Goal: Task Accomplishment & Management: Complete application form

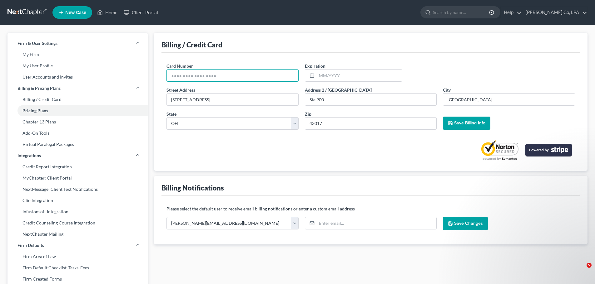
select select "36"
drag, startPoint x: 207, startPoint y: 79, endPoint x: 235, endPoint y: 77, distance: 27.5
click at [207, 79] on input "text" at bounding box center [232, 76] width 131 height 12
paste input "[CREDIT_CARD_NUMBER]"
type input "[CREDIT_CARD_NUMBER]"
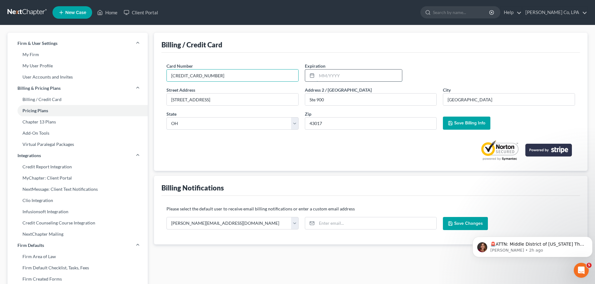
click at [338, 77] on input "text" at bounding box center [358, 76] width 85 height 12
type input "0226"
type input "02/2026"
click at [466, 123] on span "Save Billing Info" at bounding box center [469, 122] width 31 height 5
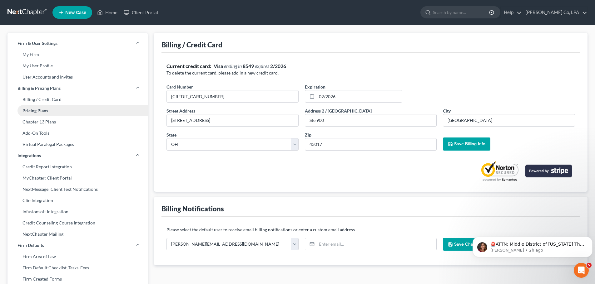
click at [36, 112] on link "Pricing Plans" at bounding box center [77, 110] width 140 height 11
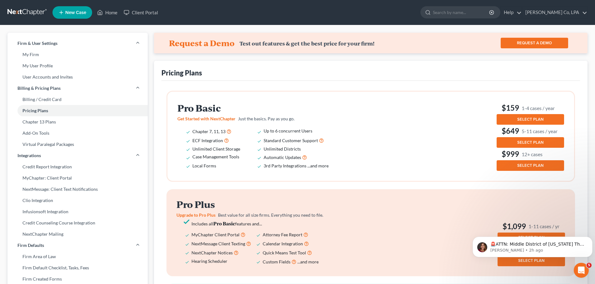
click at [530, 120] on span "SELECT PLAN" at bounding box center [530, 119] width 26 height 5
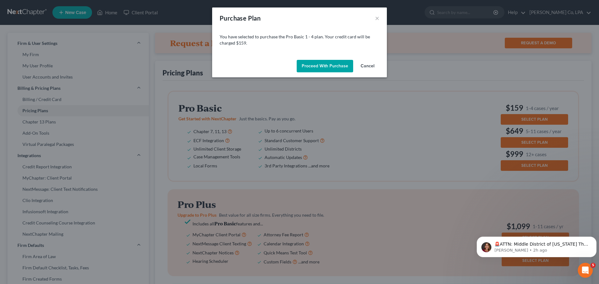
drag, startPoint x: 324, startPoint y: 66, endPoint x: 327, endPoint y: 66, distance: 3.7
click at [327, 66] on button "Proceed with Purchase" at bounding box center [325, 66] width 56 height 12
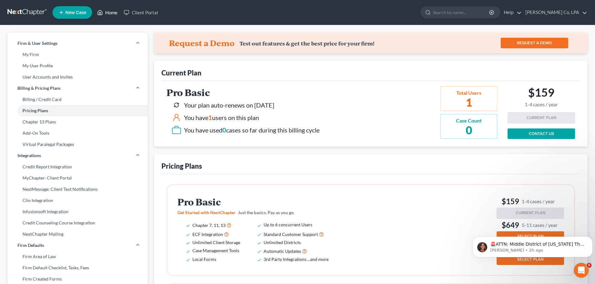
click at [111, 12] on link "Home" at bounding box center [107, 12] width 27 height 11
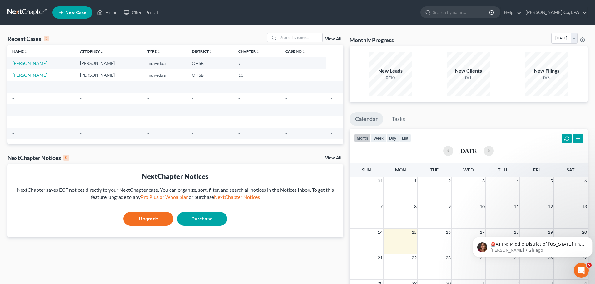
click at [28, 65] on link "[PERSON_NAME]" at bounding box center [29, 63] width 35 height 5
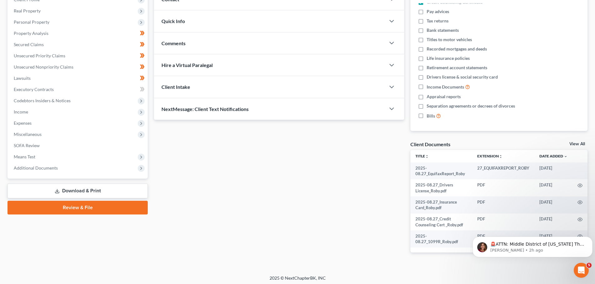
scroll to position [94, 0]
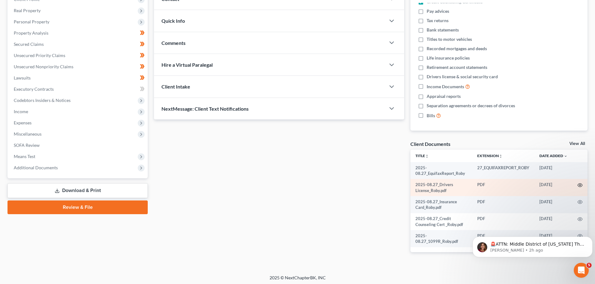
click at [581, 185] on icon "button" at bounding box center [579, 185] width 5 height 5
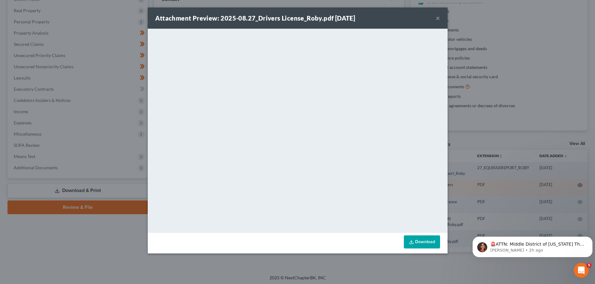
scroll to position [90, 0]
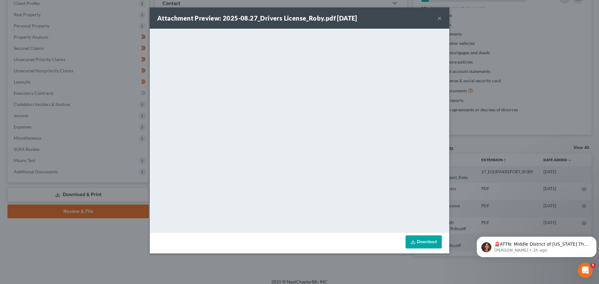
click at [443, 19] on div "Attachment Preview: 2025-08.27_Drivers License_Roby.pdf [DATE] ×" at bounding box center [300, 17] width 300 height 21
click at [442, 17] on div "Attachment Preview: 2025-08.27_Drivers License_Roby.pdf [DATE] ×" at bounding box center [300, 17] width 300 height 21
click at [441, 17] on button "×" at bounding box center [440, 17] width 4 height 7
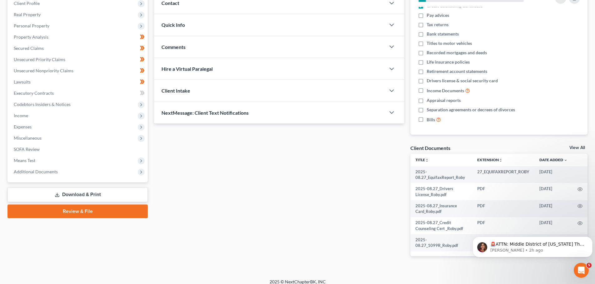
scroll to position [6, 0]
click at [322, 169] on div "Updates & News × [US_STATE] [GEOGRAPHIC_DATA] Notes Take a look at NextChapter'…" at bounding box center [279, 118] width 256 height 296
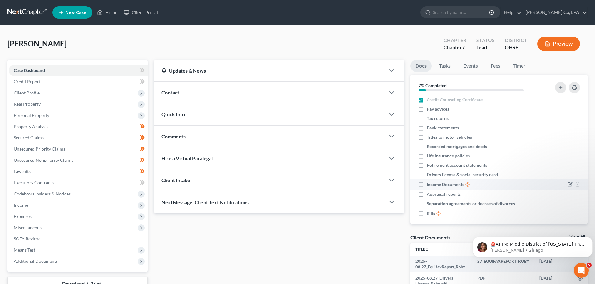
scroll to position [0, 0]
click at [559, 42] on button "Preview" at bounding box center [558, 44] width 43 height 14
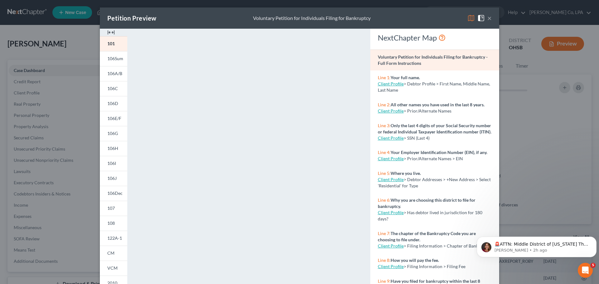
click at [487, 21] on button "×" at bounding box center [489, 17] width 4 height 7
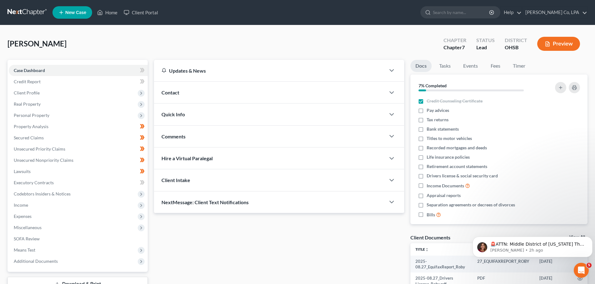
click at [180, 94] on div "Contact" at bounding box center [269, 93] width 231 height 22
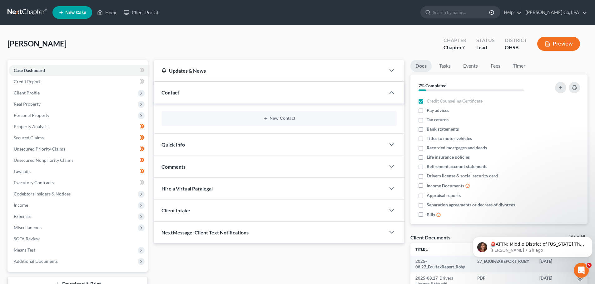
click at [179, 141] on div "Quick Info" at bounding box center [269, 145] width 231 height 22
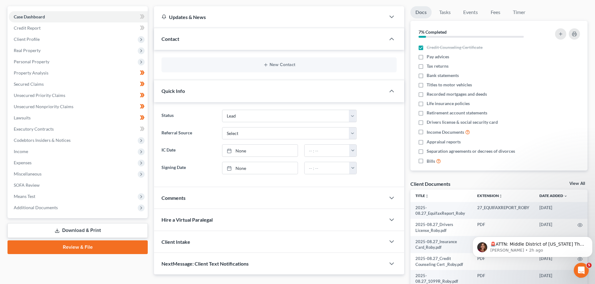
scroll to position [62, 0]
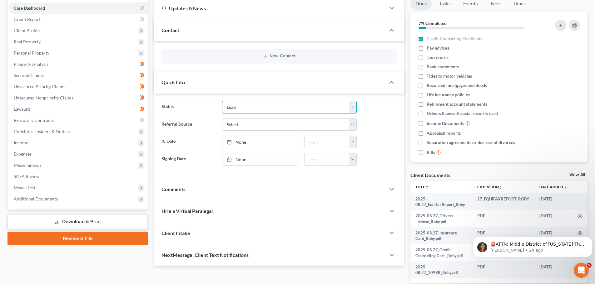
click at [251, 104] on select "Discharged Discharged & Reported Discharge Litigation Dismissal Notice Dismisse…" at bounding box center [289, 107] width 135 height 12
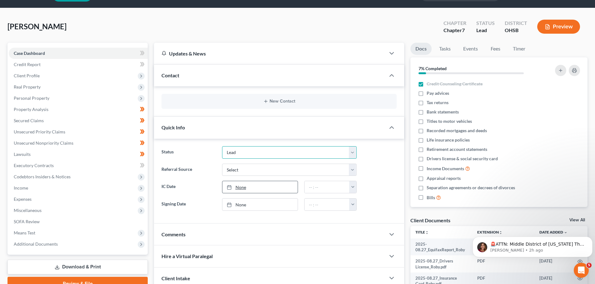
scroll to position [31, 0]
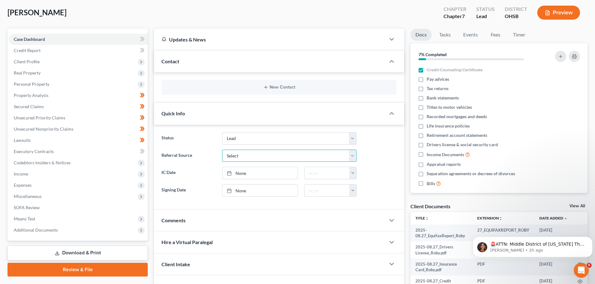
click at [239, 161] on select "Select Word Of Mouth Previous Clients Direct Mail Website Google Search Modern …" at bounding box center [289, 156] width 135 height 12
click at [246, 160] on select "Select Word Of Mouth Previous Clients Direct Mail Website Google Search Modern …" at bounding box center [289, 156] width 135 height 12
click at [27, 50] on span "Credit Report" at bounding box center [27, 50] width 27 height 5
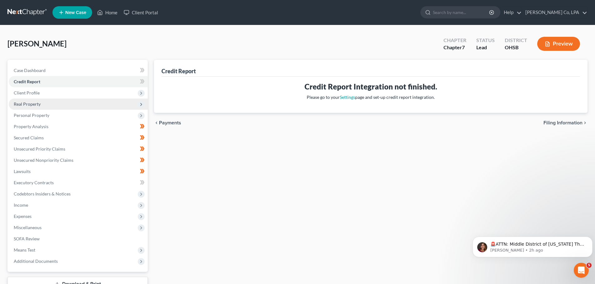
click at [22, 100] on span "Real Property" at bounding box center [78, 104] width 139 height 11
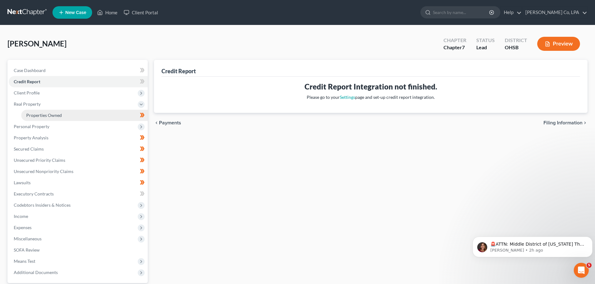
click at [40, 114] on span "Properties Owned" at bounding box center [44, 115] width 36 height 5
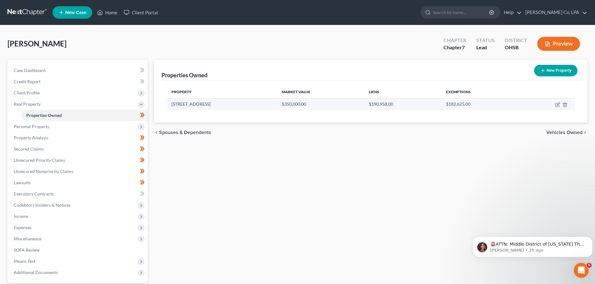
click at [203, 101] on td "[STREET_ADDRESS]" at bounding box center [221, 104] width 110 height 12
click at [186, 104] on td "[STREET_ADDRESS]" at bounding box center [221, 104] width 110 height 12
click at [444, 105] on td "$182,625.00" at bounding box center [480, 104] width 78 height 12
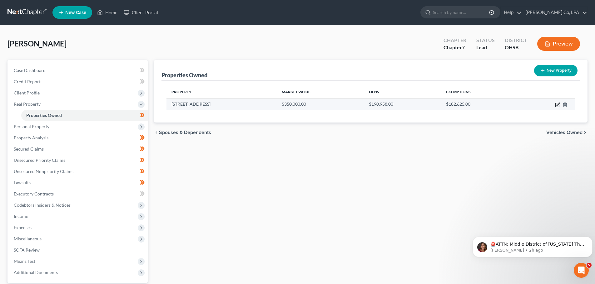
click at [556, 104] on icon "button" at bounding box center [557, 104] width 5 height 5
select select "36"
select select "24"
select select "0"
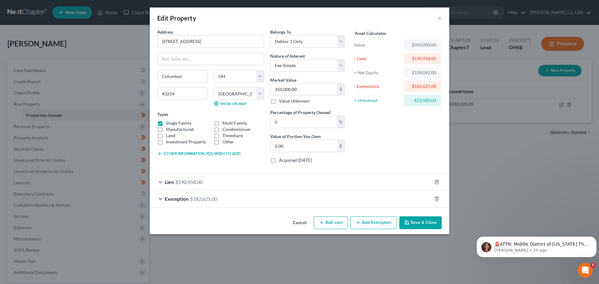
click at [436, 12] on div "Edit Property ×" at bounding box center [300, 17] width 300 height 21
click at [439, 18] on button "×" at bounding box center [440, 17] width 4 height 7
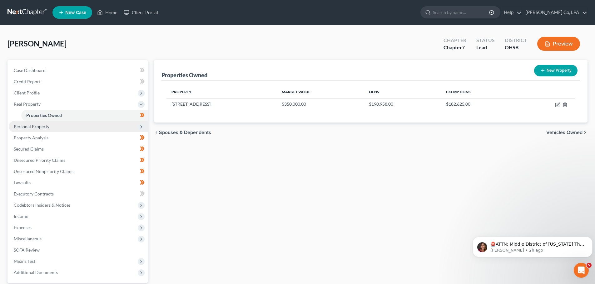
click at [28, 128] on span "Personal Property" at bounding box center [32, 126] width 36 height 5
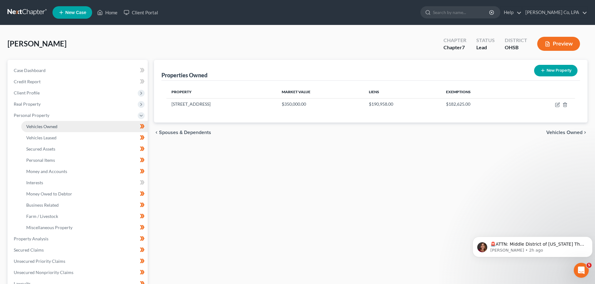
scroll to position [31, 0]
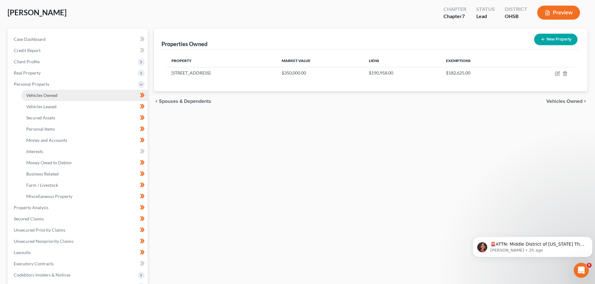
click at [49, 97] on span "Vehicles Owned" at bounding box center [41, 95] width 31 height 5
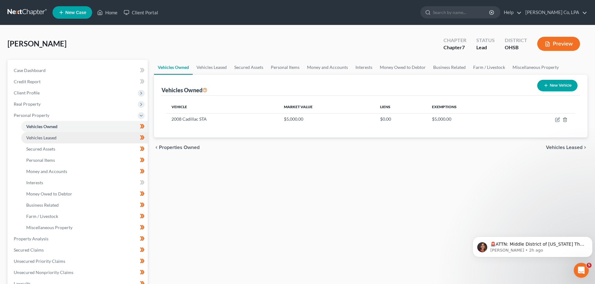
click at [32, 138] on span "Vehicles Leased" at bounding box center [41, 137] width 30 height 5
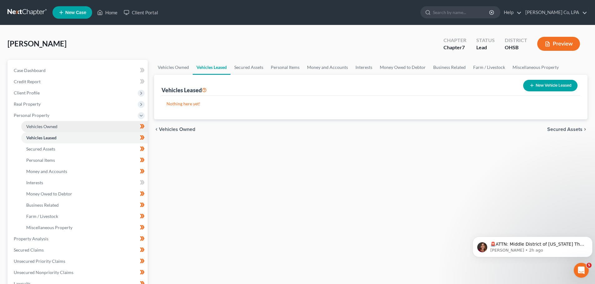
click at [44, 127] on span "Vehicles Owned" at bounding box center [41, 126] width 31 height 5
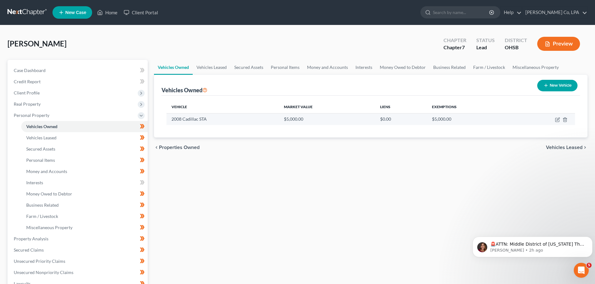
click at [205, 119] on td "2008 Cadillac STA" at bounding box center [222, 119] width 112 height 12
click at [183, 119] on td "2008 Cadillac STA" at bounding box center [222, 119] width 112 height 12
click at [556, 120] on icon "button" at bounding box center [557, 119] width 3 height 3
select select "0"
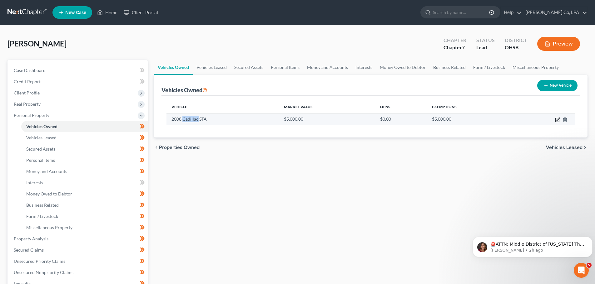
select select "18"
select select "2"
select select "0"
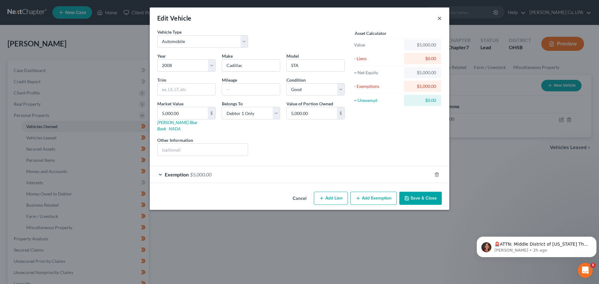
click at [442, 16] on button "×" at bounding box center [440, 17] width 4 height 7
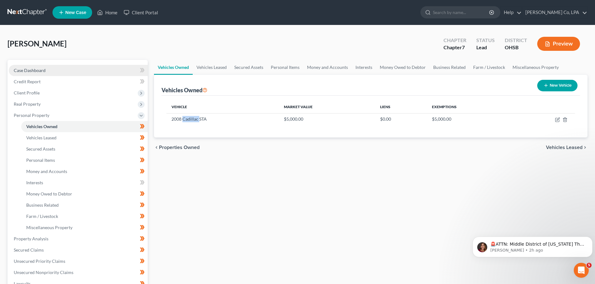
click at [29, 72] on span "Case Dashboard" at bounding box center [30, 70] width 32 height 5
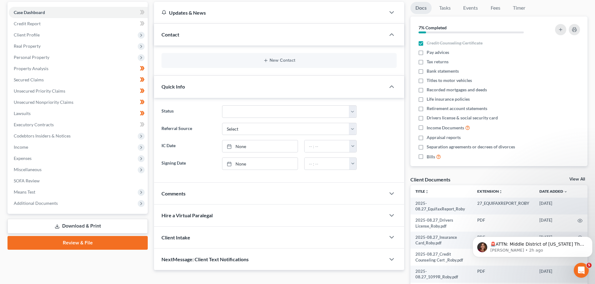
scroll to position [2, 0]
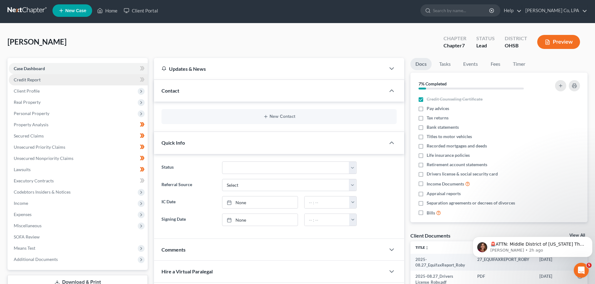
click at [32, 80] on span "Credit Report" at bounding box center [27, 79] width 27 height 5
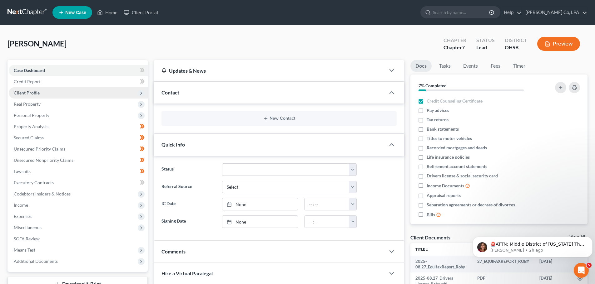
click at [32, 96] on span "Client Profile" at bounding box center [78, 92] width 139 height 11
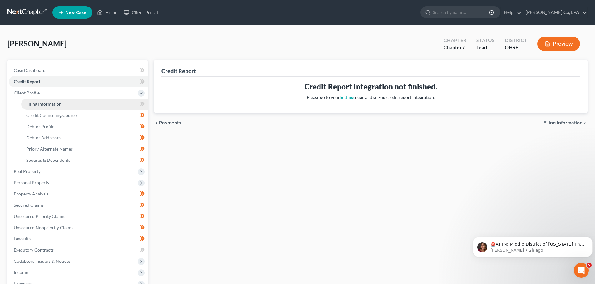
click at [39, 103] on span "Filing Information" at bounding box center [43, 103] width 35 height 5
select select "1"
select select "0"
select select "36"
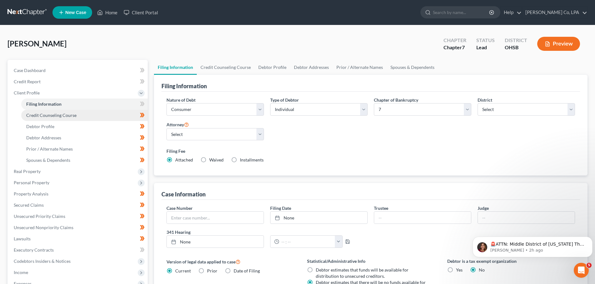
click at [45, 113] on span "Credit Counseling Course" at bounding box center [51, 115] width 50 height 5
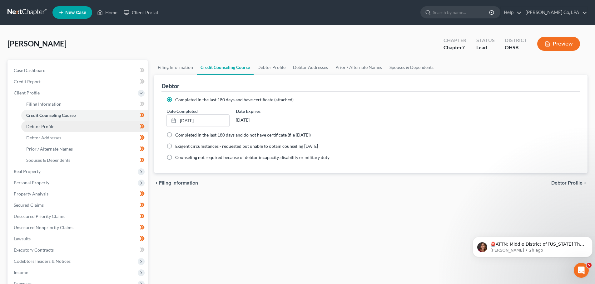
click at [51, 128] on span "Debtor Profile" at bounding box center [40, 126] width 28 height 5
select select "0"
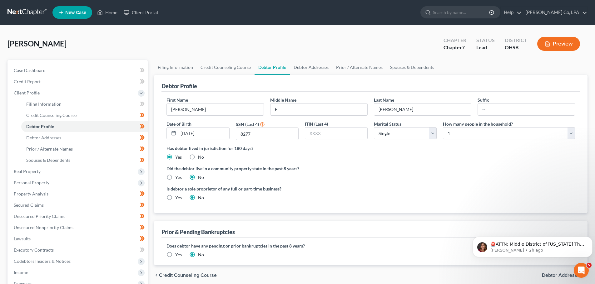
click at [309, 66] on link "Debtor Addresses" at bounding box center [311, 67] width 42 height 15
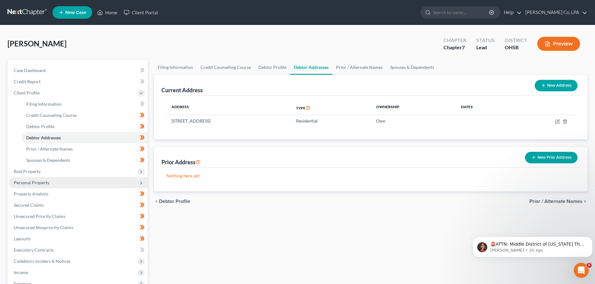
drag, startPoint x: 28, startPoint y: 182, endPoint x: 35, endPoint y: 183, distance: 7.3
click at [28, 182] on span "Personal Property" at bounding box center [32, 182] width 36 height 5
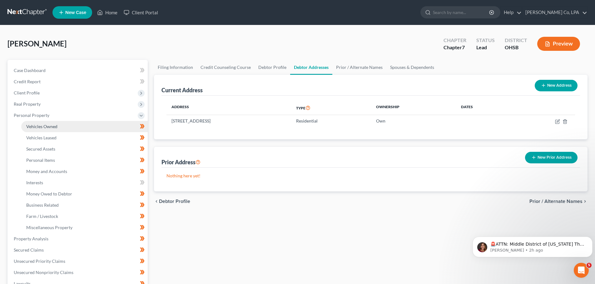
click at [42, 126] on span "Vehicles Owned" at bounding box center [41, 126] width 31 height 5
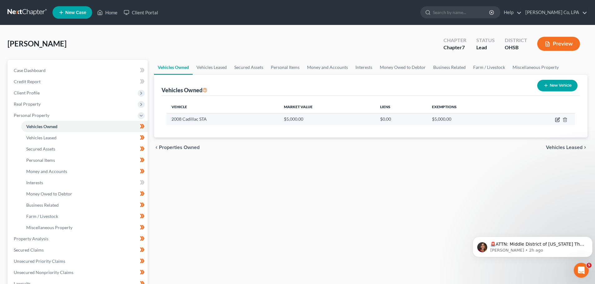
click at [555, 120] on icon "button" at bounding box center [557, 120] width 4 height 4
select select "0"
select select "18"
select select "2"
select select "0"
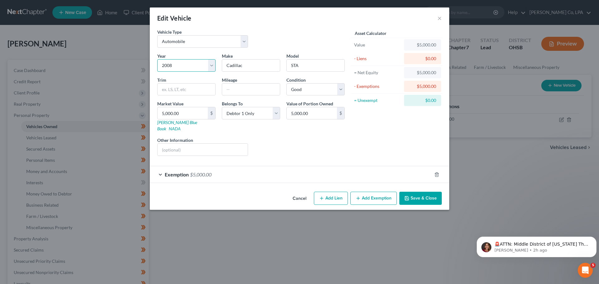
click at [173, 65] on select "Select 2026 2025 2024 2023 2022 2021 2020 2019 2018 2017 2016 2015 2014 2013 20…" at bounding box center [186, 65] width 58 height 12
click at [173, 64] on select "Select 2026 2025 2024 2023 2022 2021 2020 2019 2018 2017 2016 2015 2014 2013 20…" at bounding box center [186, 65] width 58 height 12
click at [322, 65] on input "STA" at bounding box center [316, 66] width 58 height 12
type input "STS"
click at [415, 195] on button "Save & Close" at bounding box center [420, 198] width 42 height 13
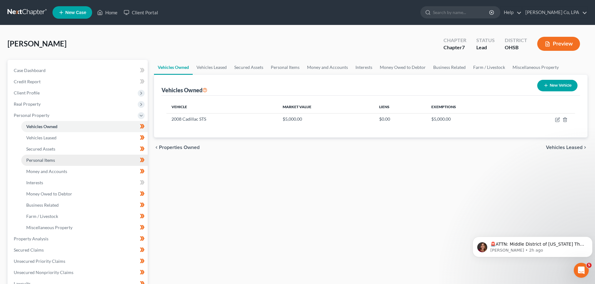
click at [41, 160] on span "Personal Items" at bounding box center [40, 160] width 29 height 5
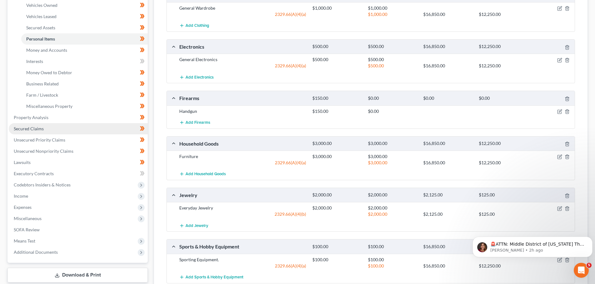
scroll to position [117, 0]
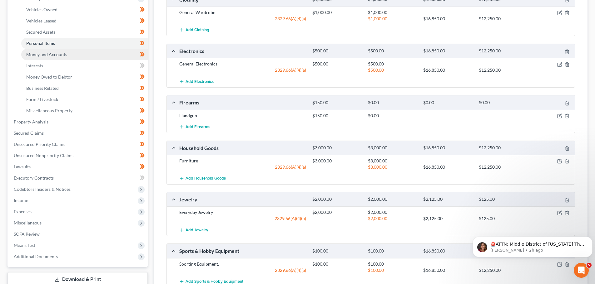
click at [47, 55] on span "Money and Accounts" at bounding box center [46, 54] width 41 height 5
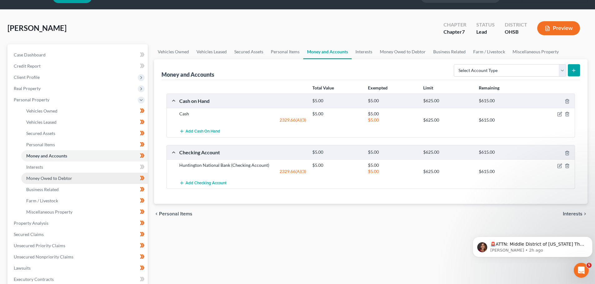
scroll to position [31, 0]
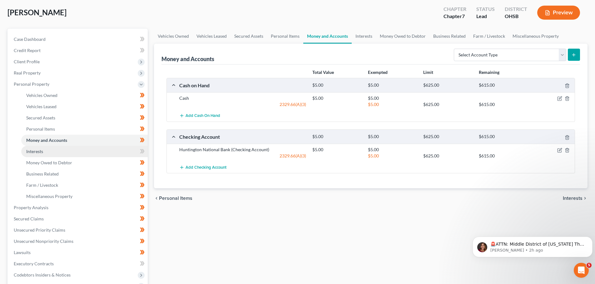
click at [45, 154] on link "Interests" at bounding box center [84, 151] width 126 height 11
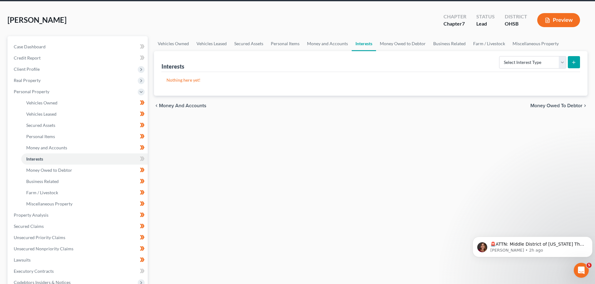
scroll to position [31, 0]
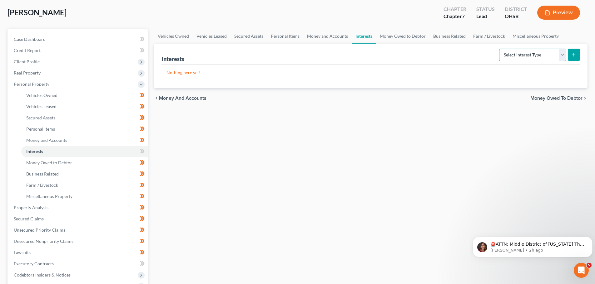
click at [562, 51] on select "Select Interest Type 401K Annuity Bond Education IRA Government Bond Government…" at bounding box center [532, 55] width 67 height 12
click at [32, 164] on span "Money Owed to Debtor" at bounding box center [49, 162] width 46 height 5
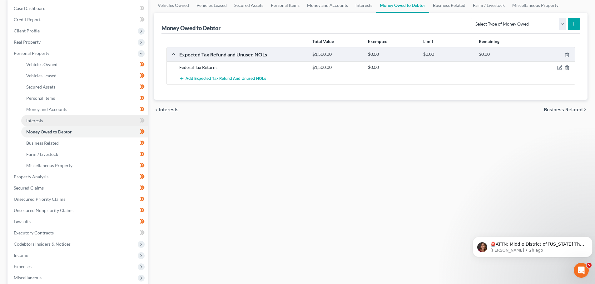
scroll to position [62, 0]
click at [48, 145] on link "Business Related" at bounding box center [84, 142] width 126 height 11
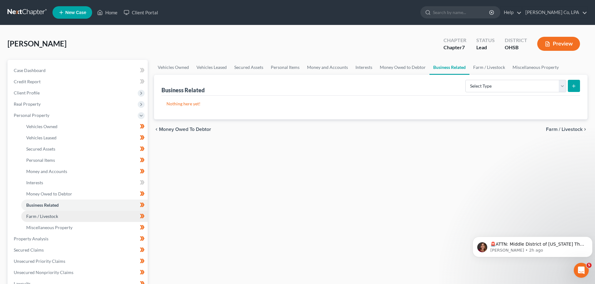
click at [47, 218] on span "Farm / Livestock" at bounding box center [42, 216] width 32 height 5
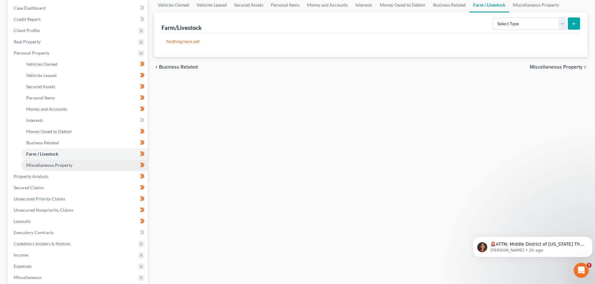
click at [40, 165] on span "Miscellaneous Property" at bounding box center [49, 165] width 46 height 5
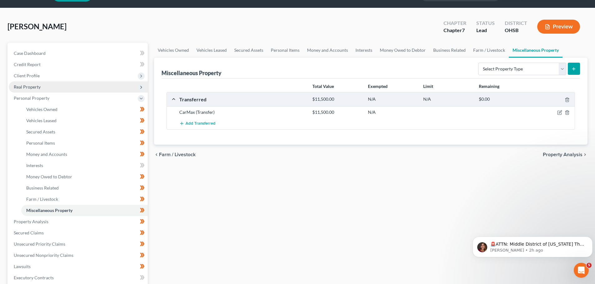
scroll to position [31, 0]
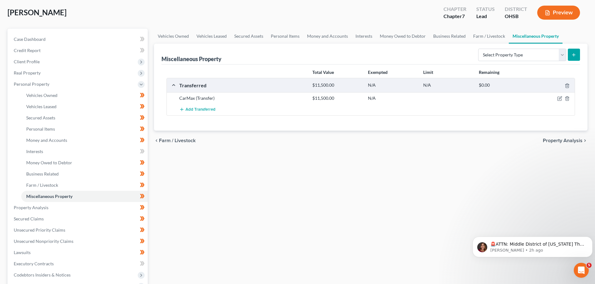
click at [194, 87] on div "Transferred" at bounding box center [242, 85] width 133 height 7
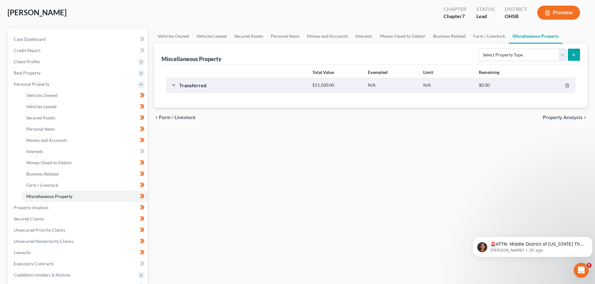
click at [194, 87] on div "Transferred" at bounding box center [242, 85] width 133 height 7
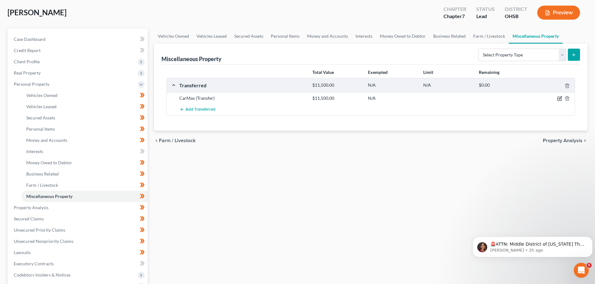
click at [558, 99] on icon "button" at bounding box center [559, 98] width 5 height 5
select select "Ordinary ([DATE])"
select select "36"
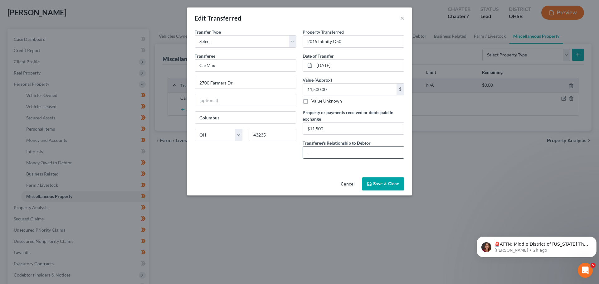
click at [335, 155] on input "text" at bounding box center [353, 153] width 101 height 12
type input "none"
click at [385, 181] on button "Save & Close" at bounding box center [383, 184] width 42 height 13
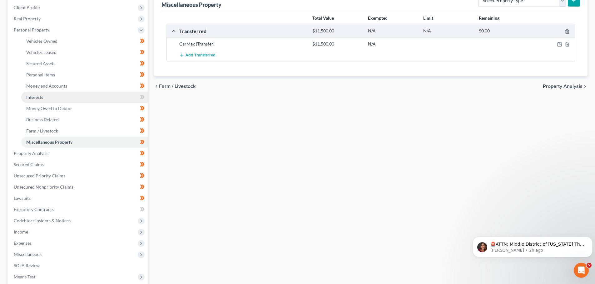
scroll to position [94, 0]
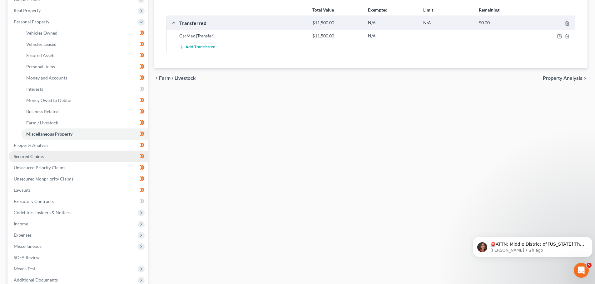
click at [26, 151] on link "Secured Claims" at bounding box center [78, 156] width 139 height 11
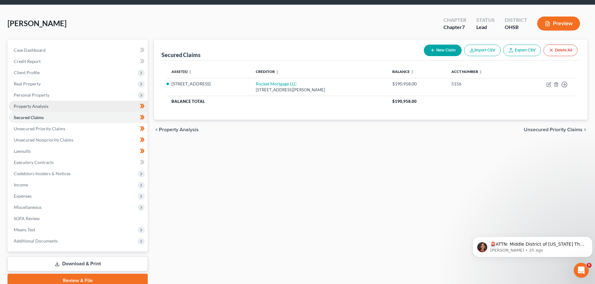
scroll to position [31, 0]
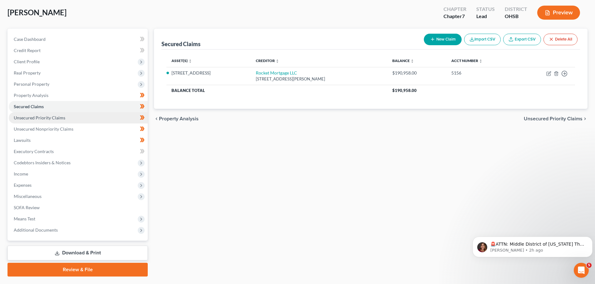
click at [39, 118] on span "Unsecured Priority Claims" at bounding box center [39, 117] width 51 height 5
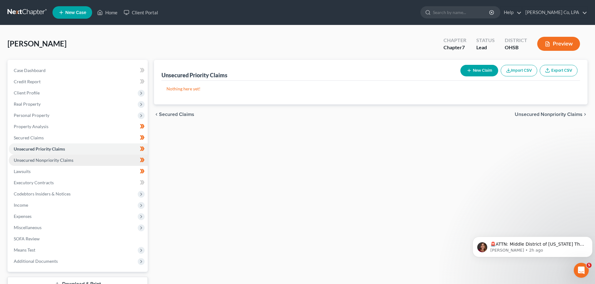
click at [48, 160] on span "Unsecured Nonpriority Claims" at bounding box center [44, 160] width 60 height 5
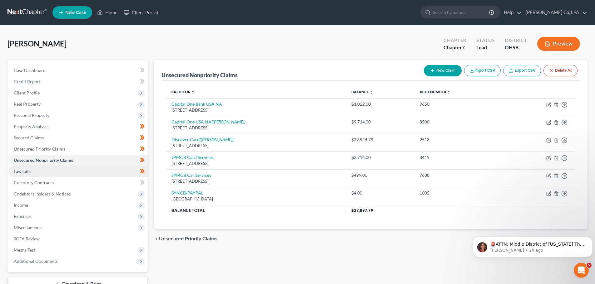
click at [29, 172] on span "Lawsuits" at bounding box center [22, 171] width 17 height 5
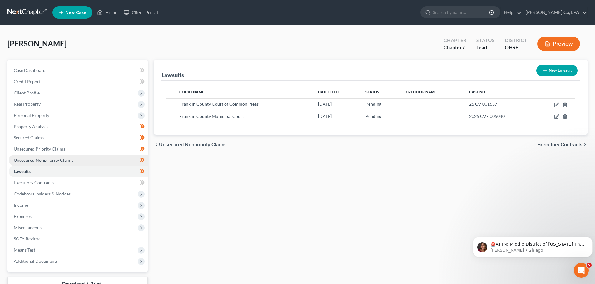
click at [44, 161] on span "Unsecured Nonpriority Claims" at bounding box center [44, 160] width 60 height 5
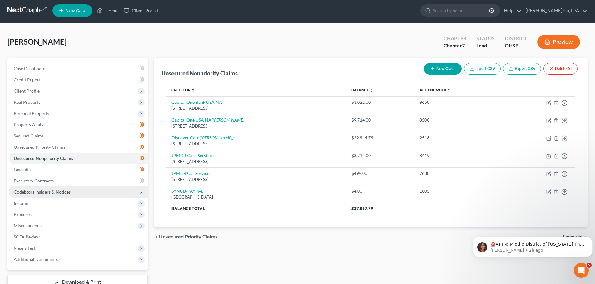
scroll to position [31, 0]
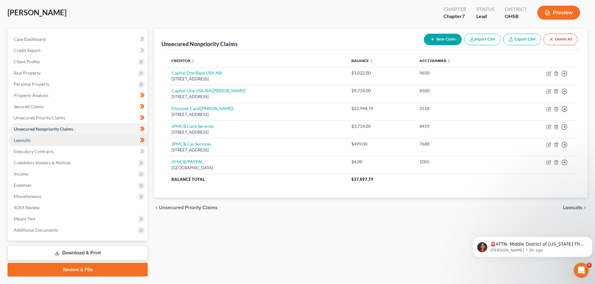
click at [22, 142] on span "Lawsuits" at bounding box center [22, 140] width 17 height 5
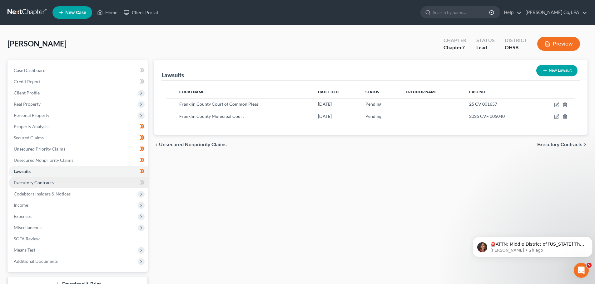
click at [16, 184] on span "Executory Contracts" at bounding box center [34, 182] width 40 height 5
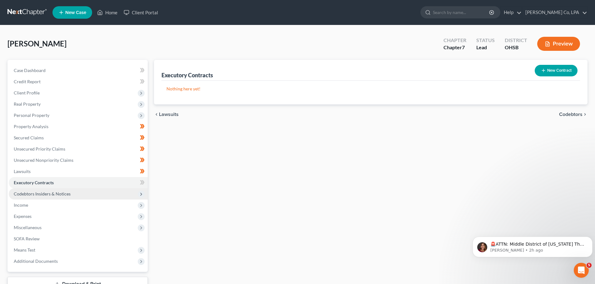
click at [49, 192] on span "Codebtors Insiders & Notices" at bounding box center [42, 193] width 57 height 5
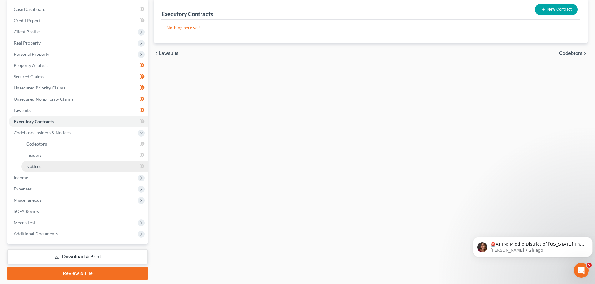
scroll to position [62, 0]
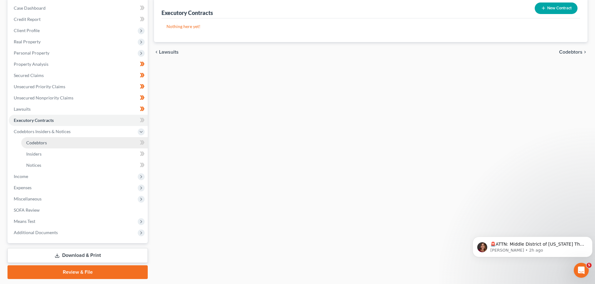
click at [41, 148] on link "Codebtors" at bounding box center [84, 142] width 126 height 11
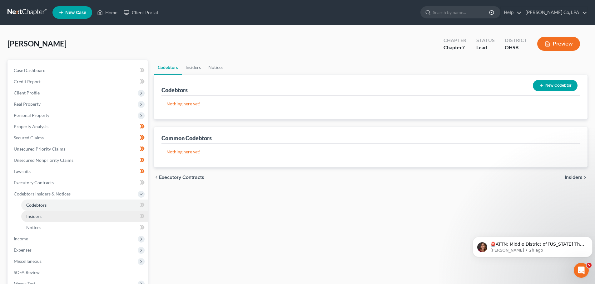
click at [39, 212] on link "Insiders" at bounding box center [84, 216] width 126 height 11
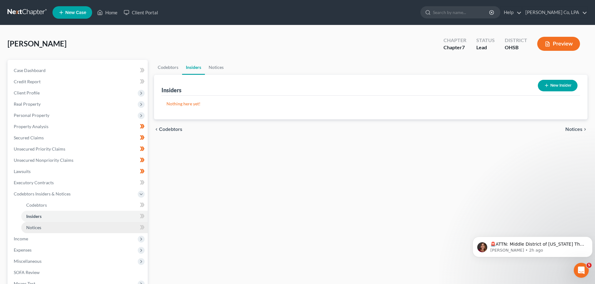
click at [40, 227] on span "Notices" at bounding box center [33, 227] width 15 height 5
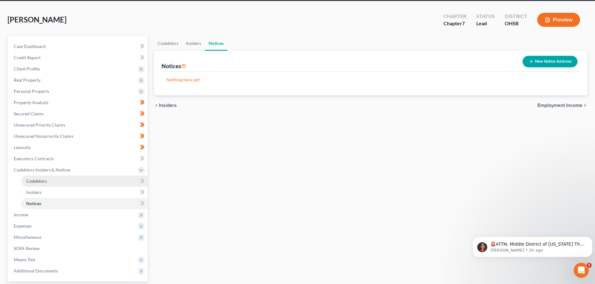
scroll to position [62, 0]
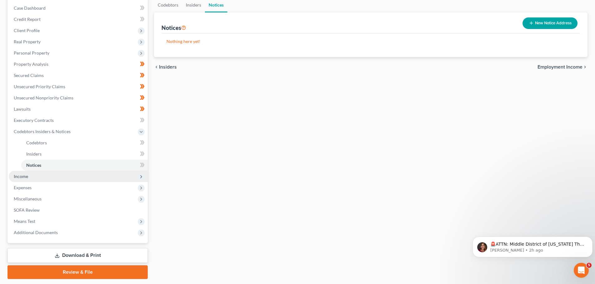
click at [35, 174] on span "Income" at bounding box center [78, 176] width 139 height 11
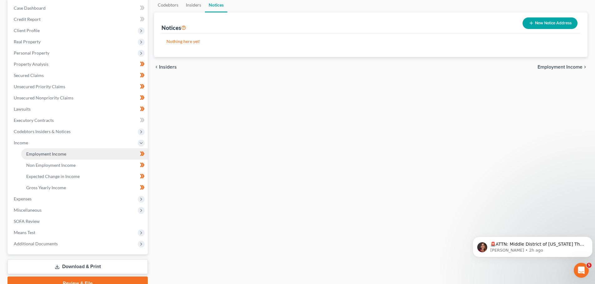
click at [44, 154] on span "Employment Income" at bounding box center [46, 153] width 40 height 5
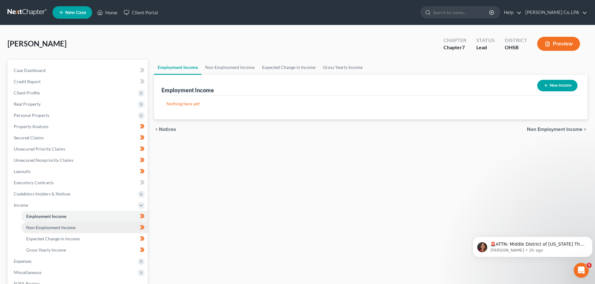
click at [51, 227] on span "Non Employment Income" at bounding box center [50, 227] width 49 height 5
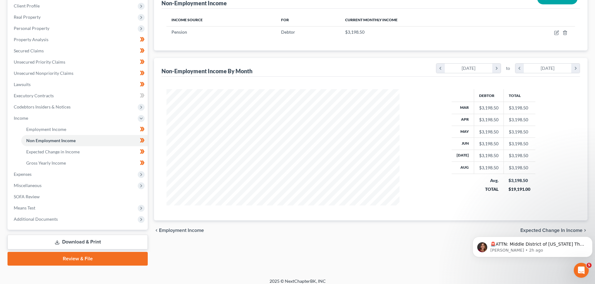
scroll to position [92, 0]
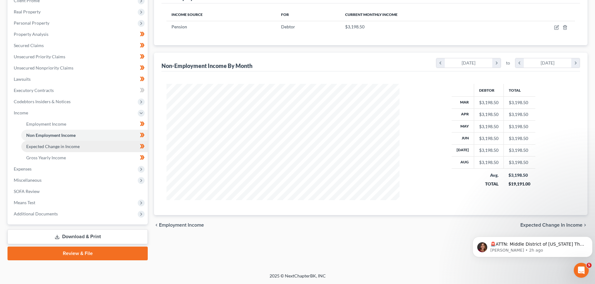
click at [55, 148] on span "Expected Change in Income" at bounding box center [52, 146] width 53 height 5
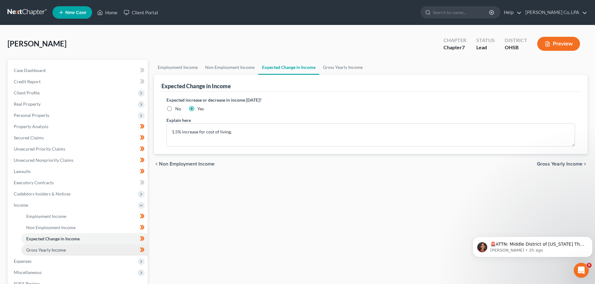
click at [48, 251] on span "Gross Yearly Income" at bounding box center [46, 249] width 40 height 5
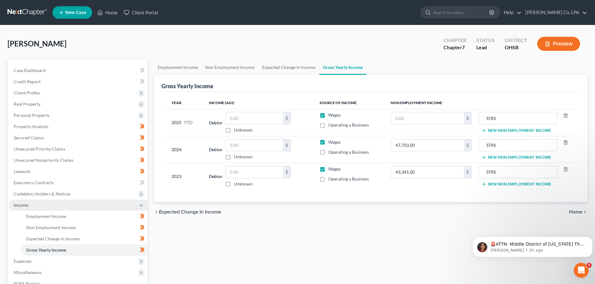
click at [26, 206] on span "Income" at bounding box center [21, 205] width 14 height 5
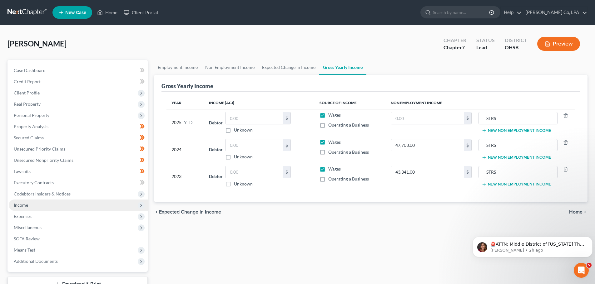
click at [33, 206] on span "Income" at bounding box center [78, 205] width 139 height 11
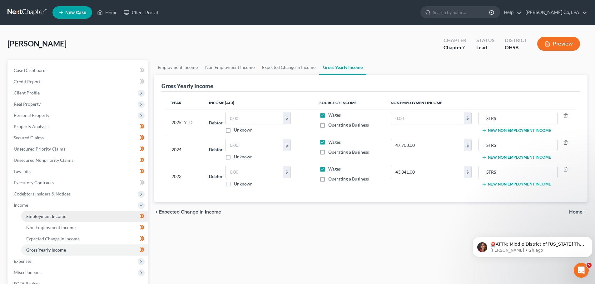
click at [40, 214] on span "Employment Income" at bounding box center [46, 216] width 40 height 5
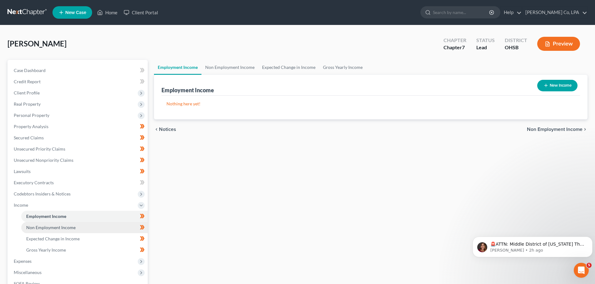
click at [39, 227] on span "Non Employment Income" at bounding box center [50, 227] width 49 height 5
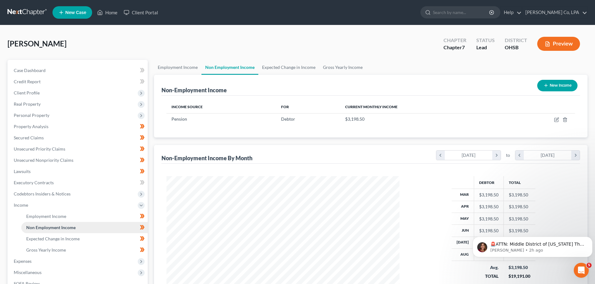
scroll to position [116, 245]
click at [50, 249] on span "Gross Yearly Income" at bounding box center [46, 249] width 40 height 5
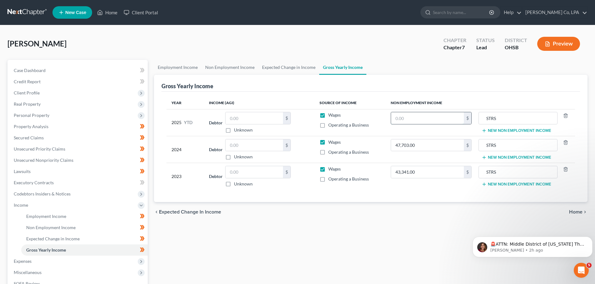
click at [408, 116] on input "text" at bounding box center [427, 118] width 73 height 12
click at [438, 121] on input "28,786.5" at bounding box center [427, 118] width 73 height 12
click at [437, 121] on input "28,786.5" at bounding box center [427, 118] width 73 height 12
type input "28,786.50"
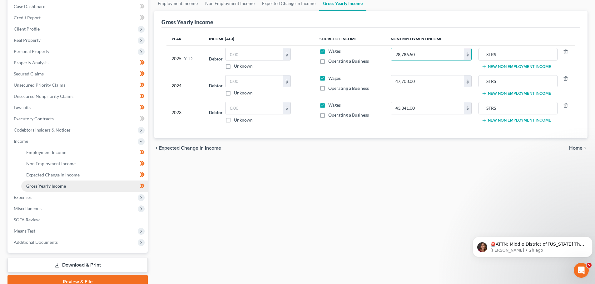
scroll to position [92, 0]
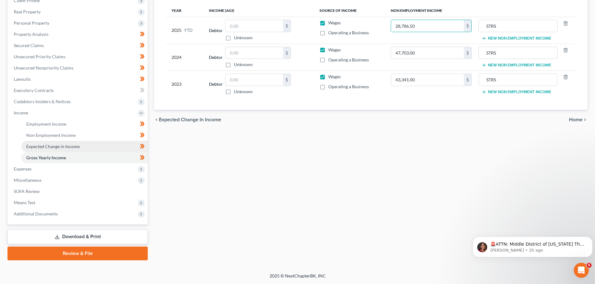
click at [45, 148] on span "Expected Change in Income" at bounding box center [52, 146] width 53 height 5
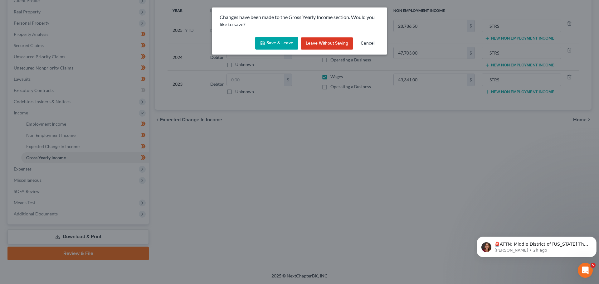
click at [278, 40] on button "Save & Leave" at bounding box center [276, 43] width 43 height 13
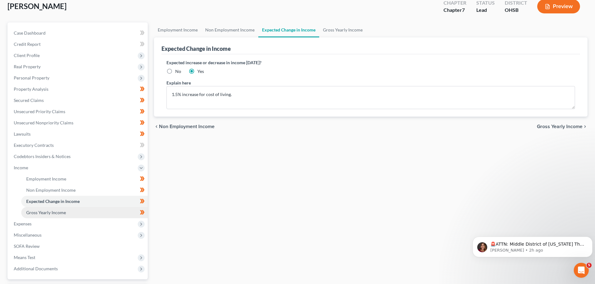
scroll to position [92, 0]
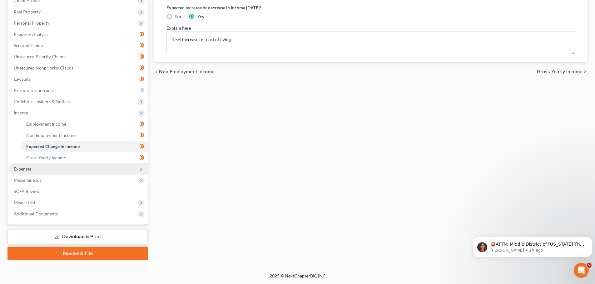
drag, startPoint x: 34, startPoint y: 171, endPoint x: 52, endPoint y: 171, distance: 18.7
click at [34, 171] on span "Expenses" at bounding box center [78, 169] width 139 height 11
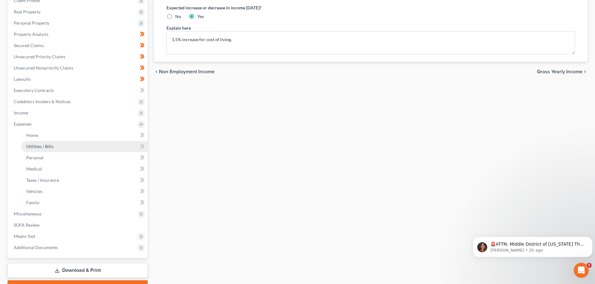
click at [45, 147] on span "Utilities / Bills" at bounding box center [39, 146] width 27 height 5
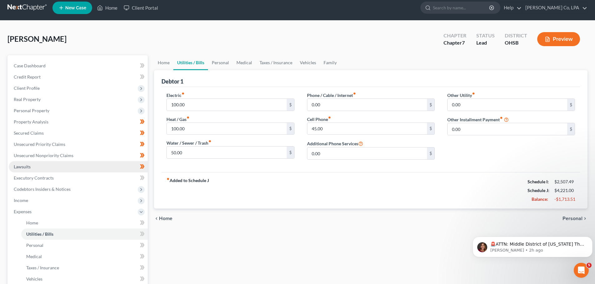
scroll to position [62, 0]
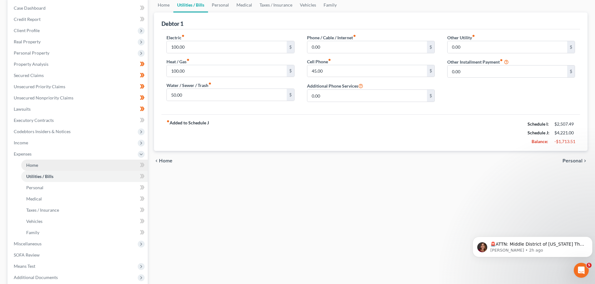
click at [40, 167] on link "Home" at bounding box center [84, 165] width 126 height 11
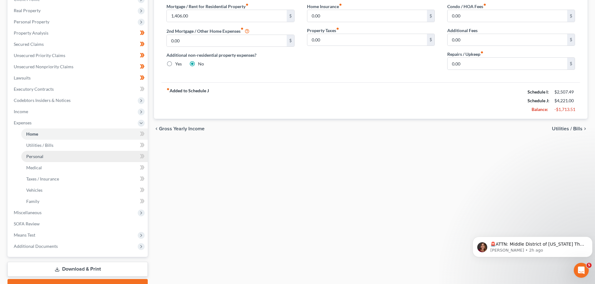
click at [39, 158] on span "Personal" at bounding box center [34, 156] width 17 height 5
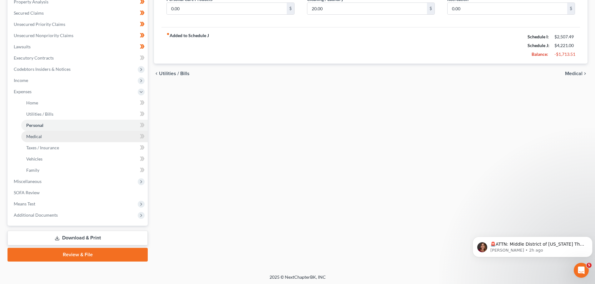
click at [35, 136] on span "Medical" at bounding box center [34, 136] width 16 height 5
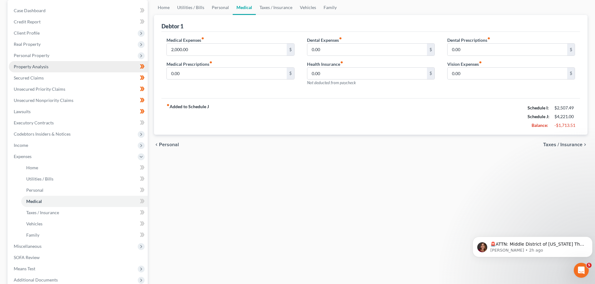
scroll to position [62, 0]
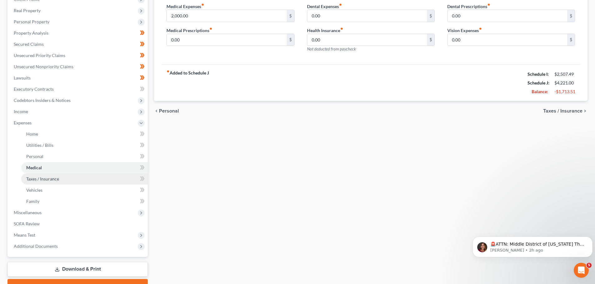
click at [46, 177] on span "Taxes / Insurance" at bounding box center [42, 178] width 33 height 5
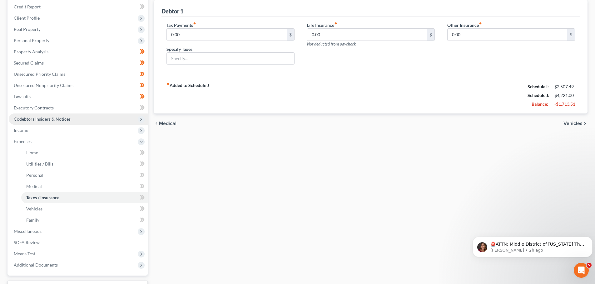
scroll to position [94, 0]
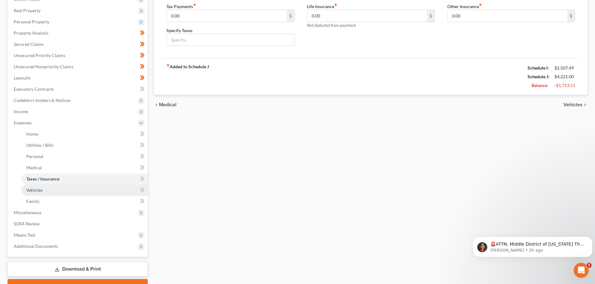
click at [30, 193] on link "Vehicles" at bounding box center [84, 190] width 126 height 11
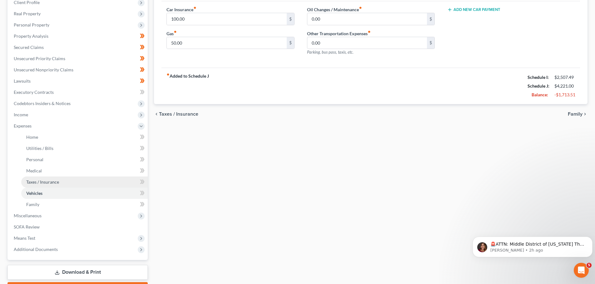
scroll to position [94, 0]
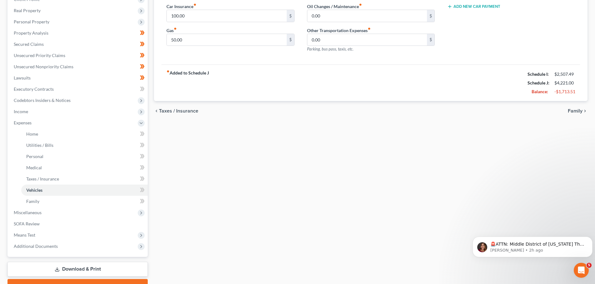
drag, startPoint x: 250, startPoint y: 204, endPoint x: 146, endPoint y: 164, distance: 111.0
click at [250, 204] on div "Home Utilities / Bills Personal Medical Taxes / Insurance Vehicles Family Debto…" at bounding box center [370, 129] width 439 height 327
click at [42, 201] on link "Family" at bounding box center [84, 201] width 126 height 11
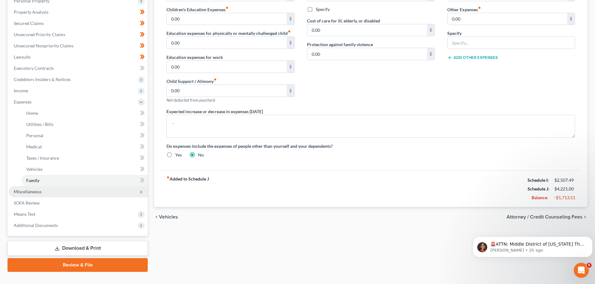
scroll to position [126, 0]
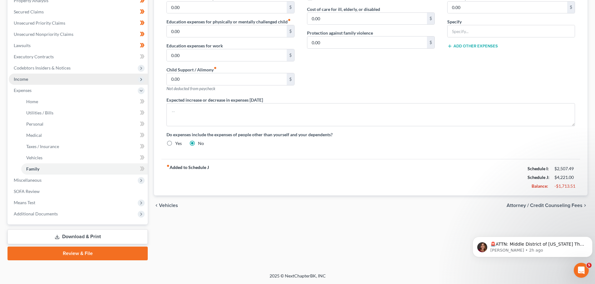
click at [27, 75] on span "Income" at bounding box center [78, 79] width 139 height 11
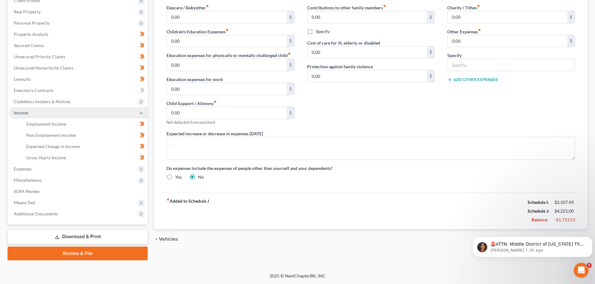
scroll to position [92, 0]
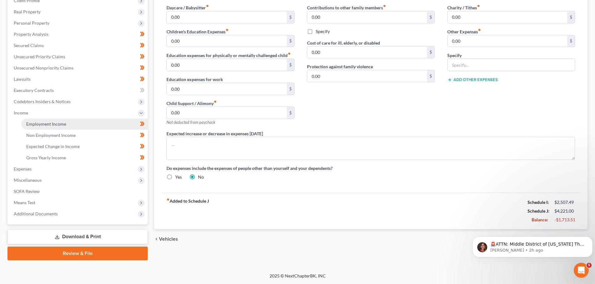
click at [30, 123] on span "Employment Income" at bounding box center [46, 123] width 40 height 5
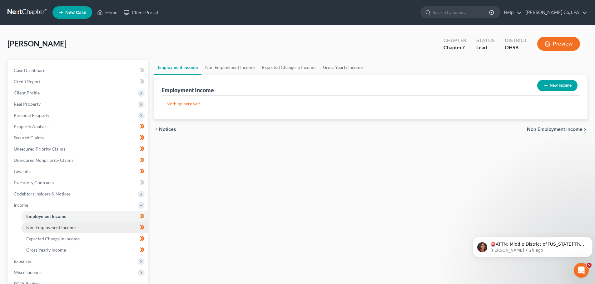
click at [37, 232] on link "Non Employment Income" at bounding box center [84, 227] width 126 height 11
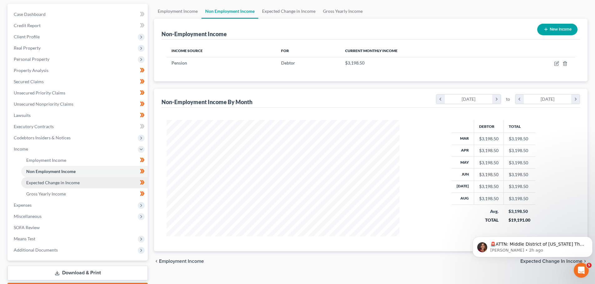
scroll to position [62, 0]
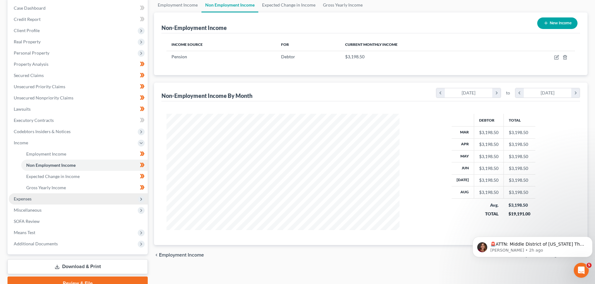
click at [21, 203] on span "Expenses" at bounding box center [78, 198] width 139 height 11
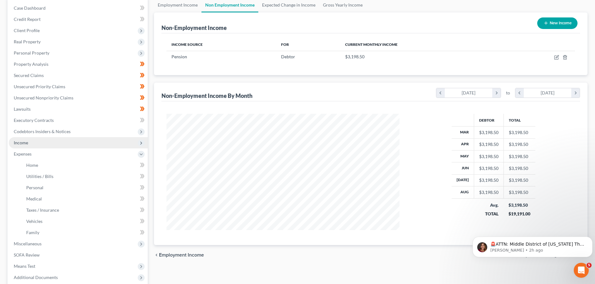
click at [28, 141] on span "Income" at bounding box center [78, 142] width 139 height 11
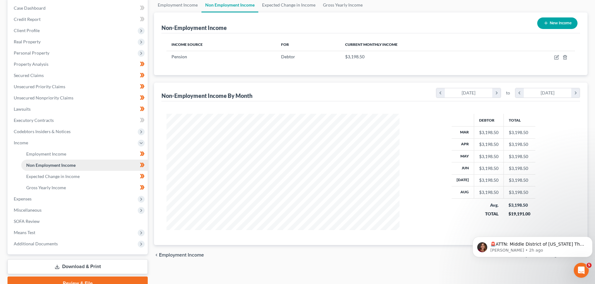
click at [67, 167] on span "Non Employment Income" at bounding box center [50, 165] width 49 height 5
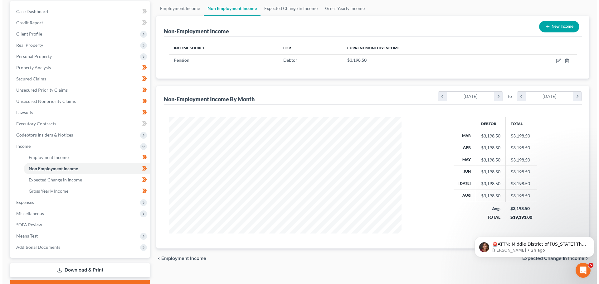
scroll to position [0, 0]
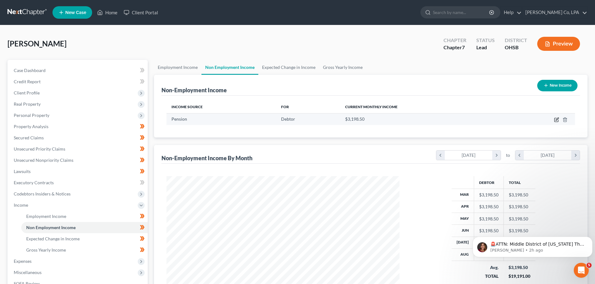
click at [556, 120] on icon "button" at bounding box center [556, 119] width 3 height 3
select select "2"
select select "0"
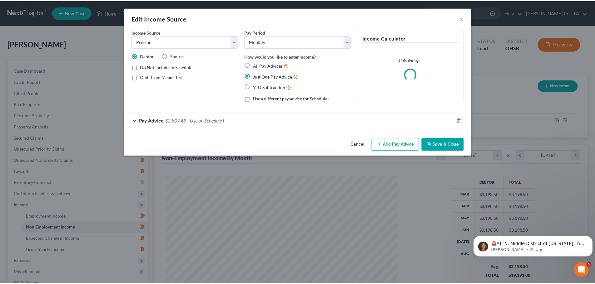
scroll to position [117, 247]
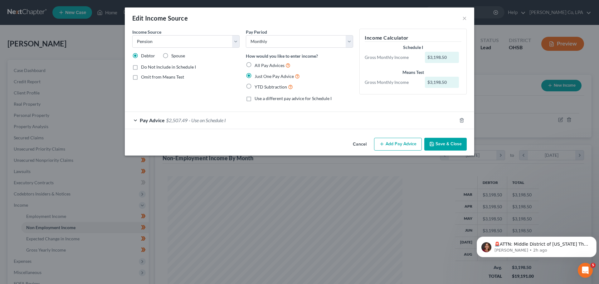
click at [130, 119] on div "Pay Advice $2,507.49 - Use on Schedule I" at bounding box center [291, 120] width 332 height 17
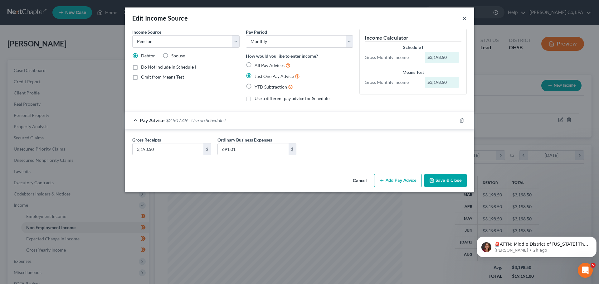
click at [464, 17] on button "×" at bounding box center [465, 17] width 4 height 7
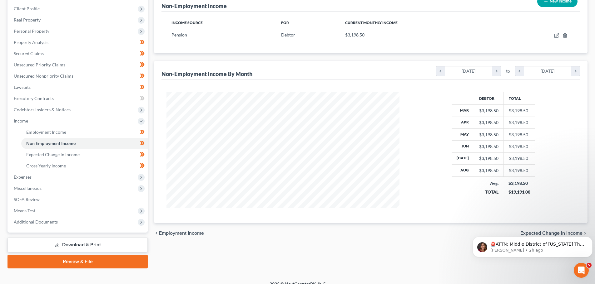
scroll to position [92, 0]
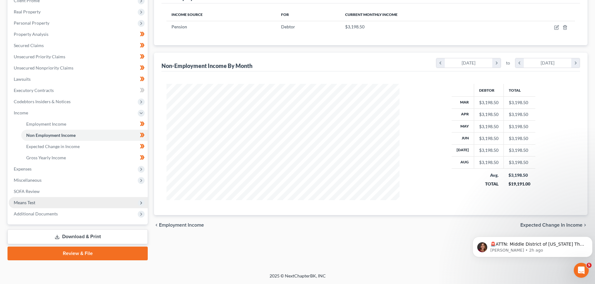
click at [30, 199] on span "Means Test" at bounding box center [78, 202] width 139 height 11
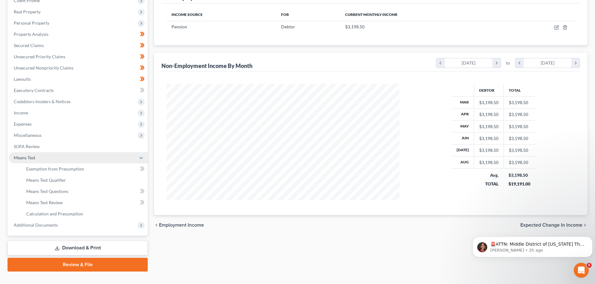
click at [30, 156] on span "Means Test" at bounding box center [25, 157] width 22 height 5
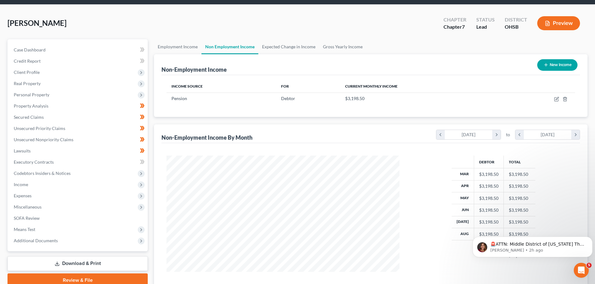
scroll to position [0, 0]
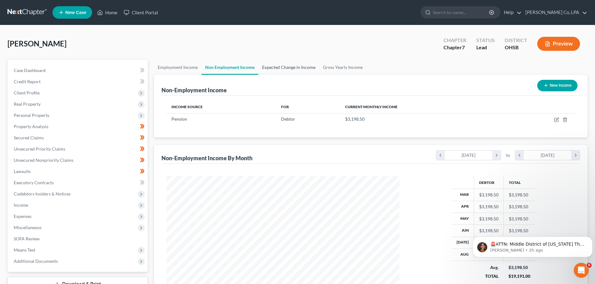
click at [294, 69] on link "Expected Change in Income" at bounding box center [288, 67] width 61 height 15
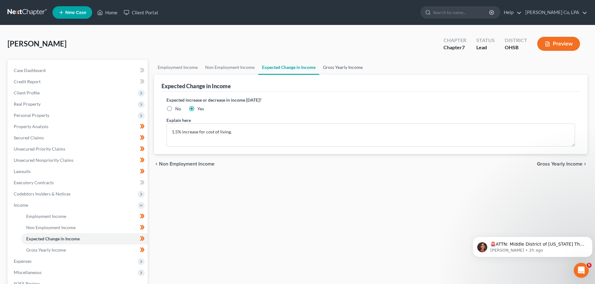
click at [337, 69] on link "Gross Yearly Income" at bounding box center [342, 67] width 47 height 15
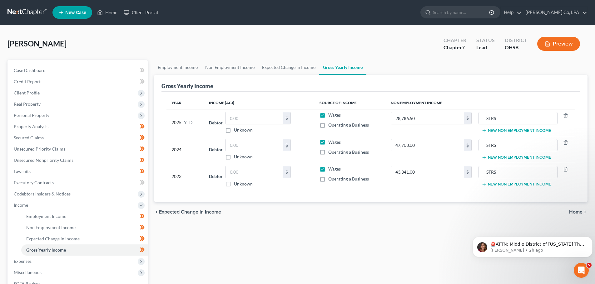
click at [492, 131] on button "New Non Employment Income" at bounding box center [516, 130] width 70 height 5
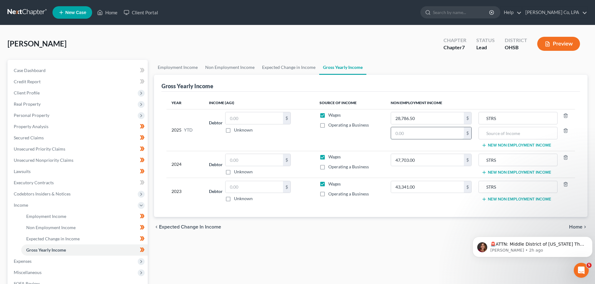
click at [430, 135] on input "text" at bounding box center [427, 133] width 73 height 12
type input "11,500"
type input "Sale of Vehicle"
click at [28, 174] on link "Lawsuits" at bounding box center [78, 171] width 139 height 11
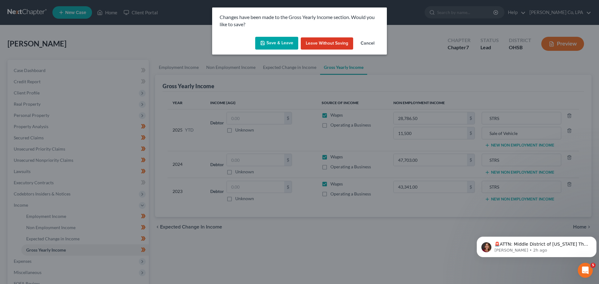
click at [284, 35] on div "Save & Leave Leave without Saving Cancel" at bounding box center [299, 44] width 175 height 21
click at [277, 43] on button "Save & Leave" at bounding box center [276, 43] width 43 height 13
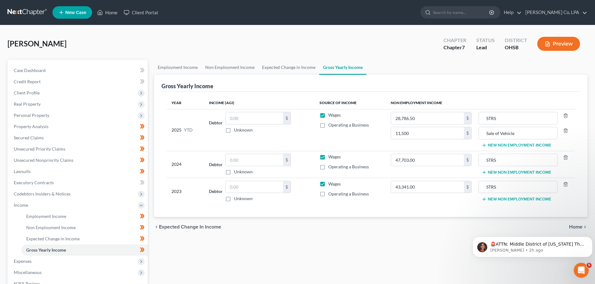
type input "11,500.00"
type input "Sale of Vehicle"
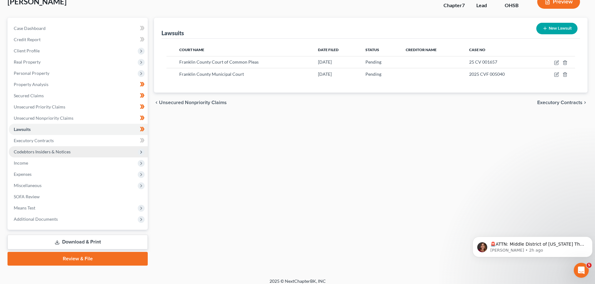
scroll to position [47, 0]
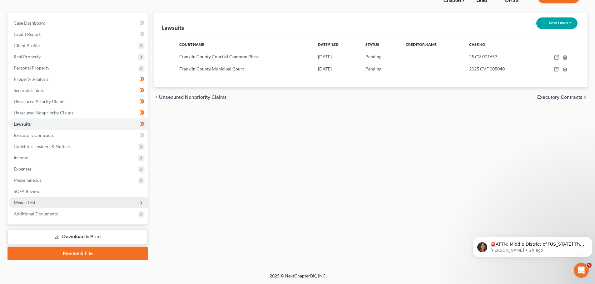
click at [29, 206] on span "Means Test" at bounding box center [78, 202] width 139 height 11
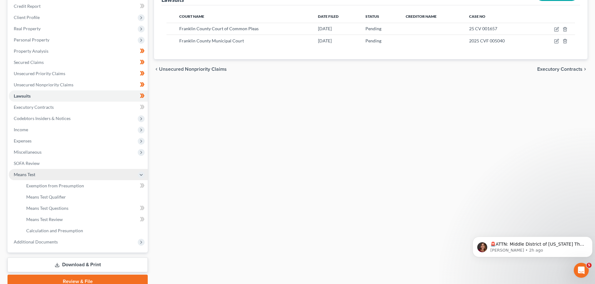
scroll to position [104, 0]
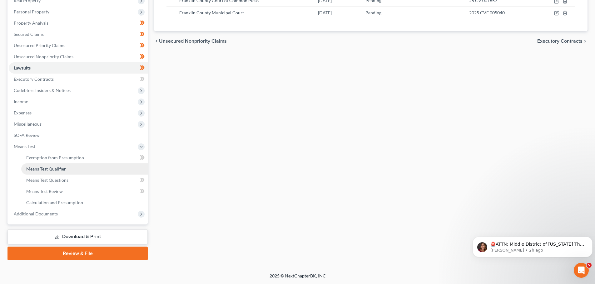
click at [62, 166] on span "Means Test Qualifier" at bounding box center [46, 168] width 40 height 5
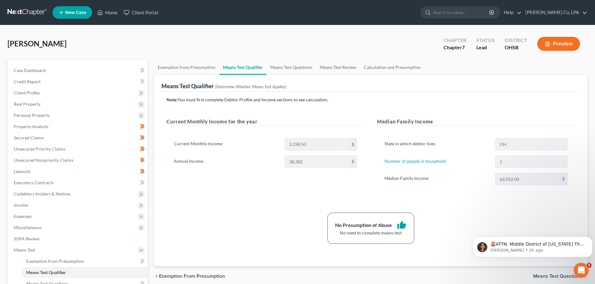
drag, startPoint x: 299, startPoint y: 190, endPoint x: 438, endPoint y: 209, distance: 139.9
click at [299, 190] on div "Current Monthly Income for the year Current Monthly Income 3,198.50 $ Annual In…" at bounding box center [265, 158] width 210 height 80
click at [543, 41] on button "Preview" at bounding box center [558, 44] width 43 height 14
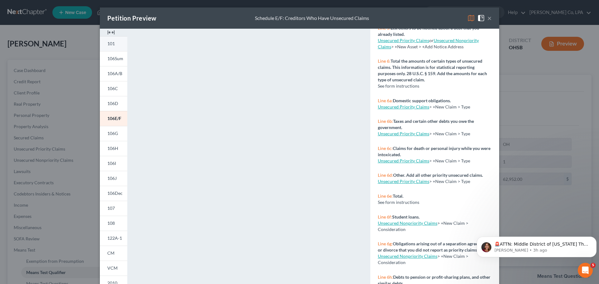
click at [104, 41] on link "101" at bounding box center [113, 43] width 27 height 15
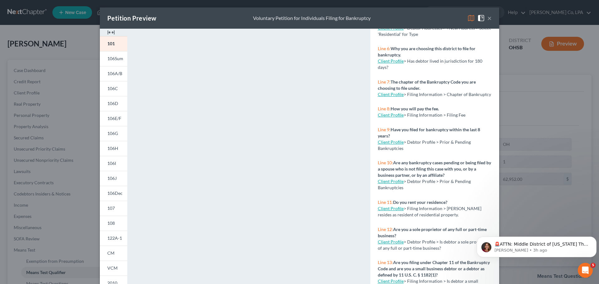
click at [110, 32] on img at bounding box center [110, 32] width 7 height 7
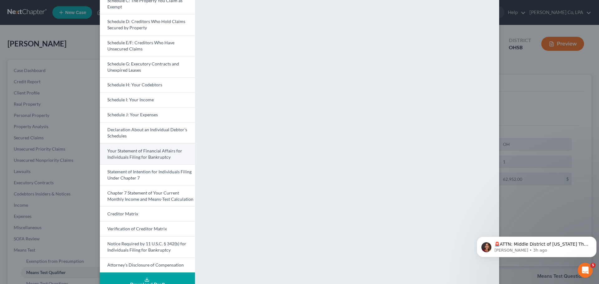
scroll to position [109, 0]
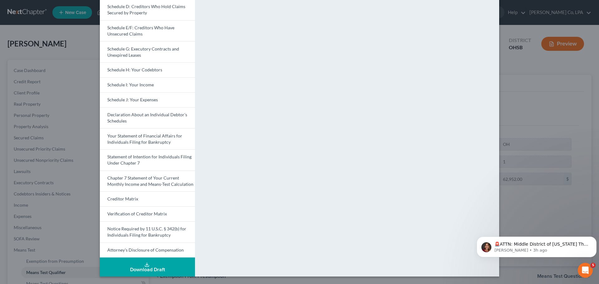
click at [143, 269] on div "Download Draft" at bounding box center [147, 269] width 85 height 5
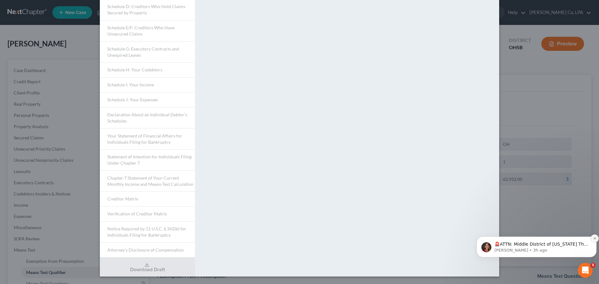
click at [594, 236] on button "Dismiss notification" at bounding box center [595, 239] width 8 height 8
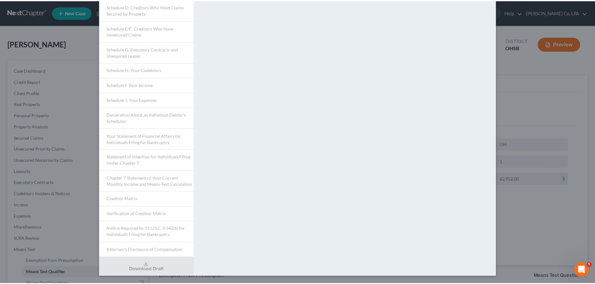
scroll to position [0, 0]
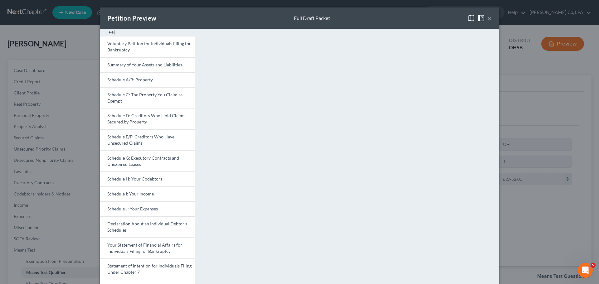
click at [491, 17] on div "Petition Preview Full Draft Packet ×" at bounding box center [299, 17] width 399 height 21
drag, startPoint x: 488, startPoint y: 18, endPoint x: 454, endPoint y: 29, distance: 35.3
click at [488, 18] on button "×" at bounding box center [489, 17] width 4 height 7
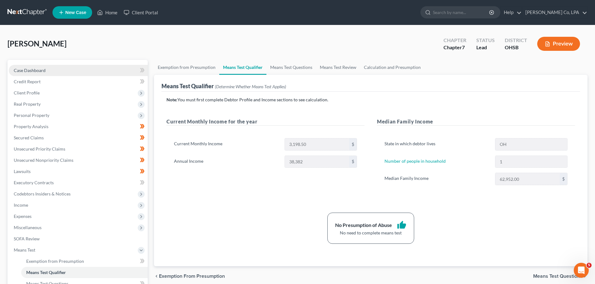
click at [27, 73] on link "Case Dashboard" at bounding box center [78, 70] width 139 height 11
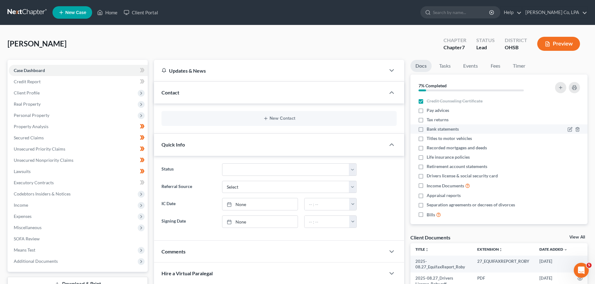
click at [426, 129] on label "Bank statements" at bounding box center [442, 129] width 32 height 6
click at [429, 129] on input "Bank statements" at bounding box center [431, 128] width 4 height 4
click at [426, 129] on label "Bank statements" at bounding box center [442, 129] width 32 height 6
click at [429, 129] on input "Bank statements" at bounding box center [431, 128] width 4 height 4
click at [426, 129] on label "Bank statements" at bounding box center [442, 129] width 32 height 6
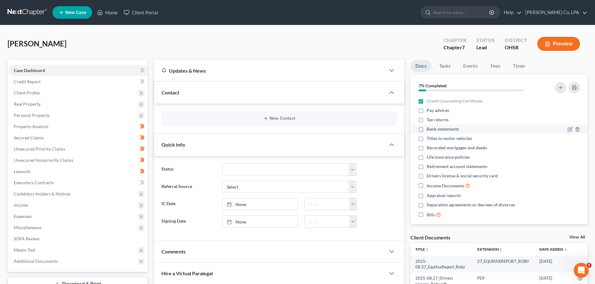
click at [429, 129] on input "Bank statements" at bounding box center [431, 128] width 4 height 4
checkbox input "true"
drag, startPoint x: 421, startPoint y: 150, endPoint x: 422, endPoint y: 157, distance: 7.2
click at [426, 150] on label "Recorded mortgages and deeds" at bounding box center [456, 148] width 60 height 6
click at [429, 149] on input "Recorded mortgages and deeds" at bounding box center [431, 147] width 4 height 4
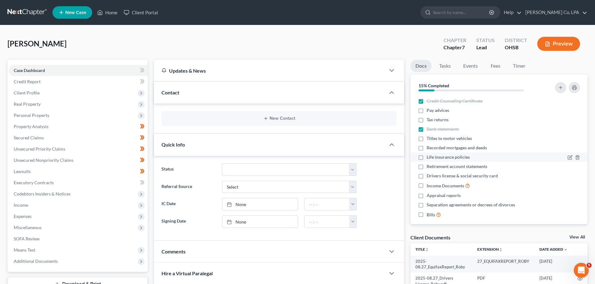
checkbox input "true"
click at [426, 167] on label "Retirement account statements" at bounding box center [456, 167] width 61 height 6
click at [429, 167] on input "Retirement account statements" at bounding box center [431, 166] width 4 height 4
checkbox input "true"
drag, startPoint x: 421, startPoint y: 186, endPoint x: 436, endPoint y: 204, distance: 23.9
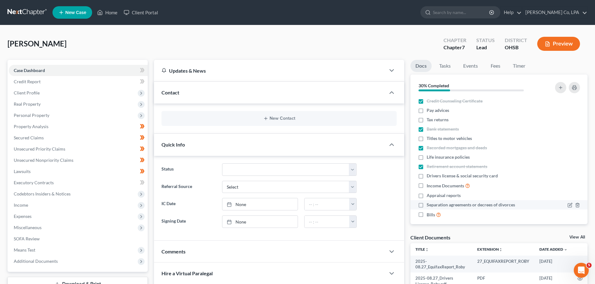
click at [426, 186] on label "Income Documents" at bounding box center [447, 185] width 43 height 7
click at [429, 186] on input "Income Documents" at bounding box center [431, 184] width 4 height 4
checkbox input "true"
click at [426, 197] on label "Appraisal reports" at bounding box center [443, 196] width 34 height 6
click at [429, 197] on input "Appraisal reports" at bounding box center [431, 195] width 4 height 4
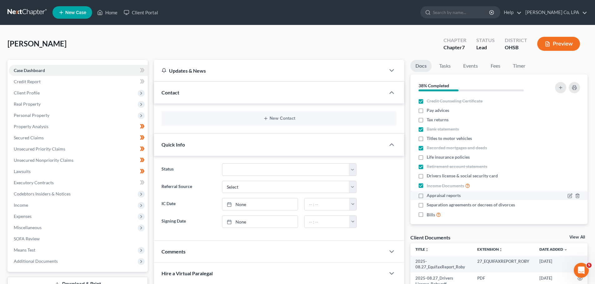
checkbox input "true"
click at [426, 204] on label "Separation agreements or decrees of divorces" at bounding box center [470, 205] width 88 height 6
click at [429, 204] on input "Separation agreements or decrees of divorces" at bounding box center [431, 204] width 4 height 4
checkbox input "true"
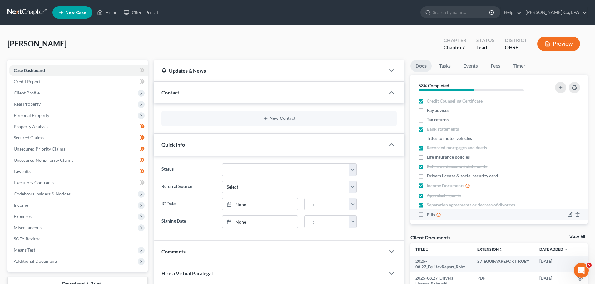
click at [426, 214] on label "Bills" at bounding box center [433, 214] width 14 height 7
click at [429, 214] on input "Bills" at bounding box center [431, 213] width 4 height 4
checkbox input "true"
click at [426, 113] on label "Pay advices" at bounding box center [437, 110] width 22 height 6
click at [429, 111] on input "Pay advices" at bounding box center [431, 109] width 4 height 4
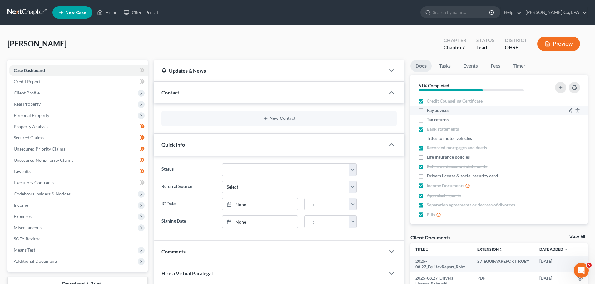
checkbox input "true"
click at [23, 96] on span "Client Profile" at bounding box center [78, 92] width 139 height 11
